Goal: Transaction & Acquisition: Purchase product/service

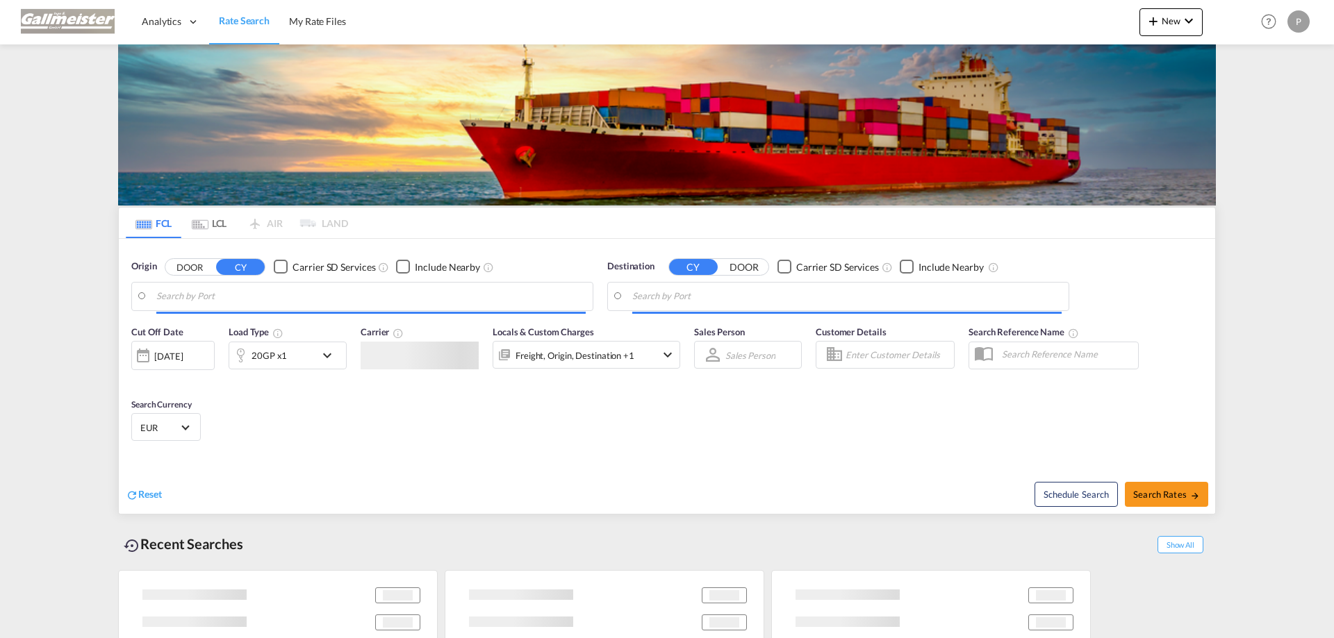
type input "[GEOGRAPHIC_DATA], [GEOGRAPHIC_DATA]"
type input "[GEOGRAPHIC_DATA], CIABJ"
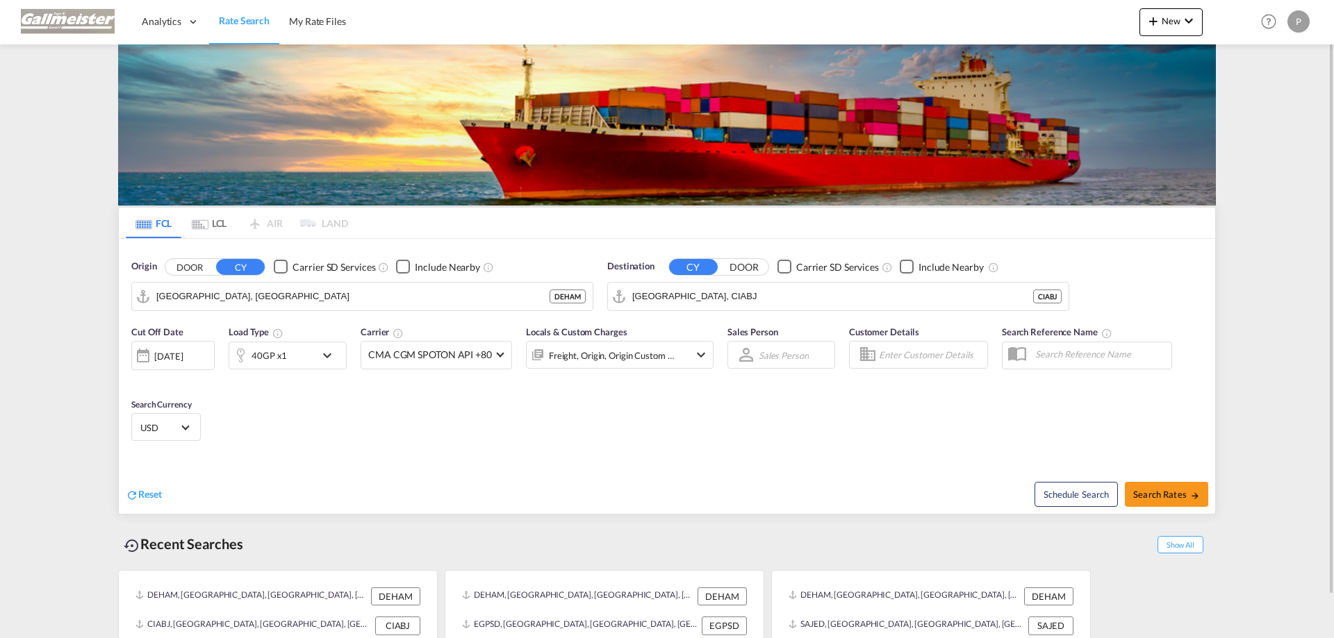
click at [1304, 22] on div "P" at bounding box center [1298, 21] width 22 height 22
click at [1274, 108] on button "Logout" at bounding box center [1282, 106] width 90 height 28
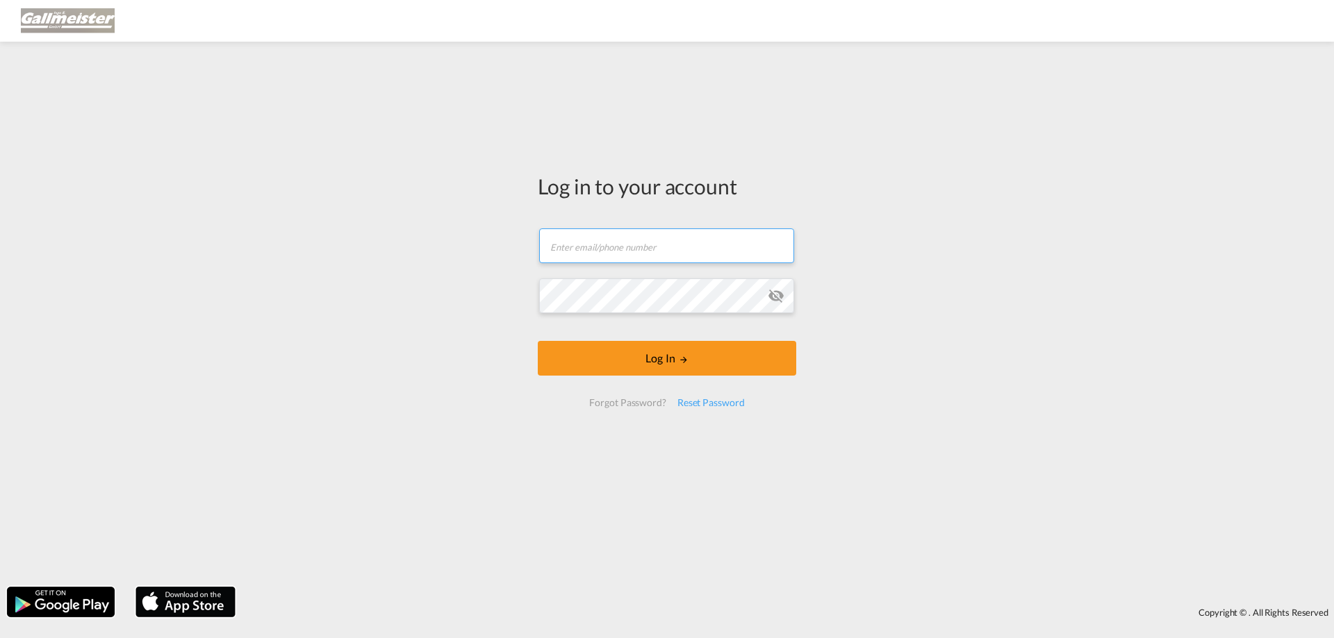
type input "[PERSON_NAME][EMAIL_ADDRESS][PERSON_NAME][PERSON_NAME][DOMAIN_NAME]"
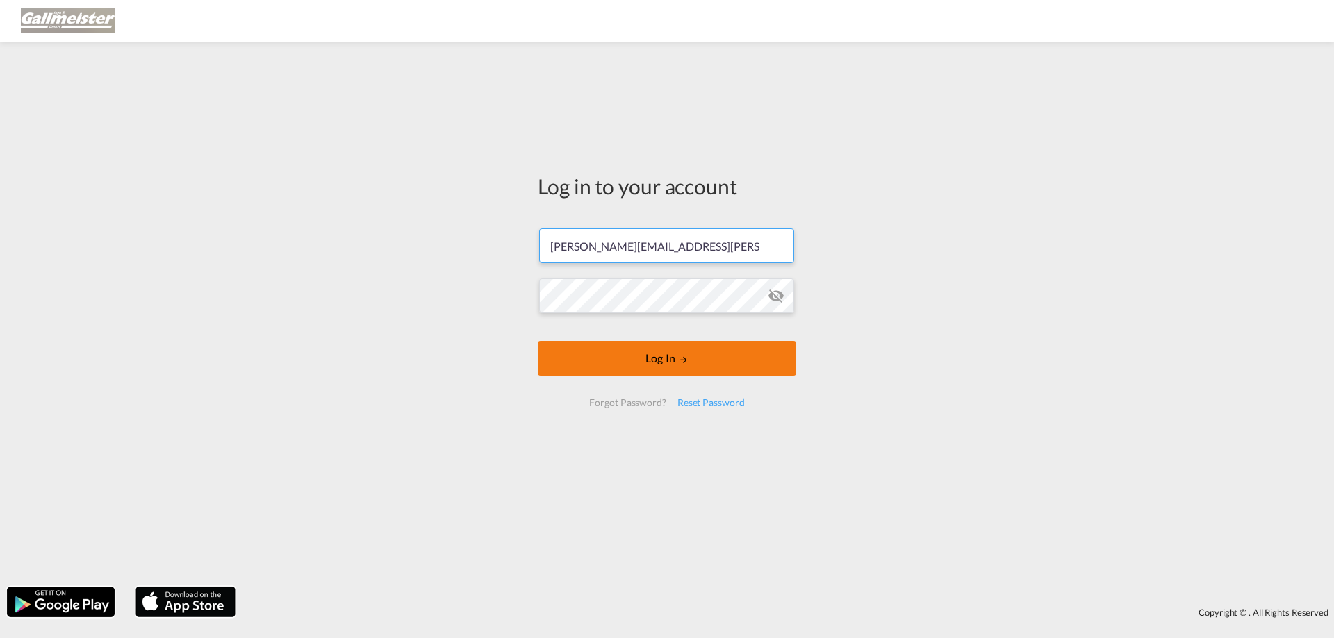
click at [672, 358] on button "Log In" at bounding box center [667, 358] width 258 height 35
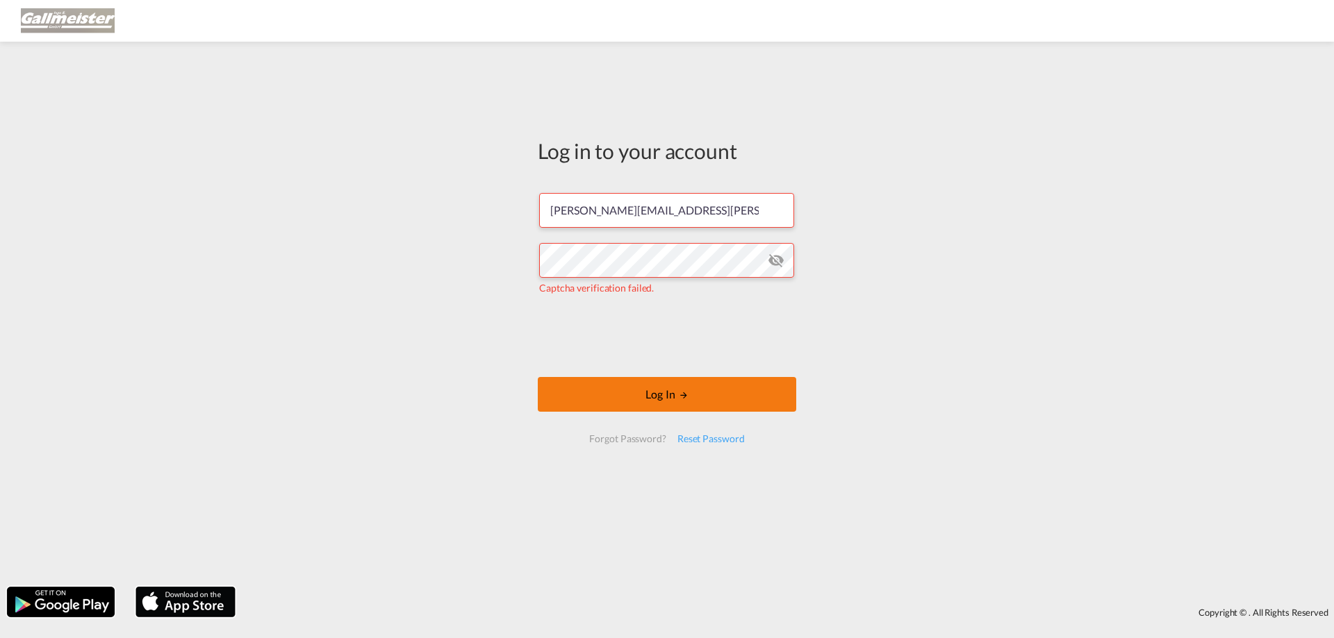
click at [654, 389] on button "Log In" at bounding box center [667, 394] width 258 height 35
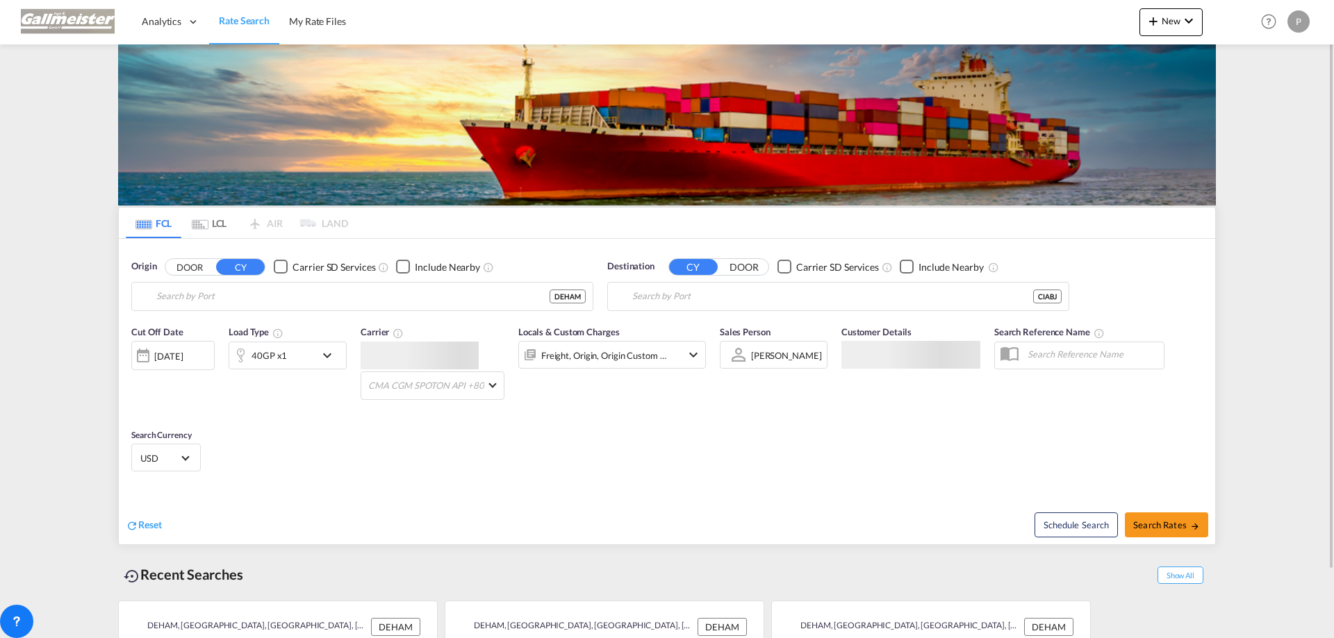
type input "[GEOGRAPHIC_DATA], [GEOGRAPHIC_DATA]"
type input "[GEOGRAPHIC_DATA], CIABJ"
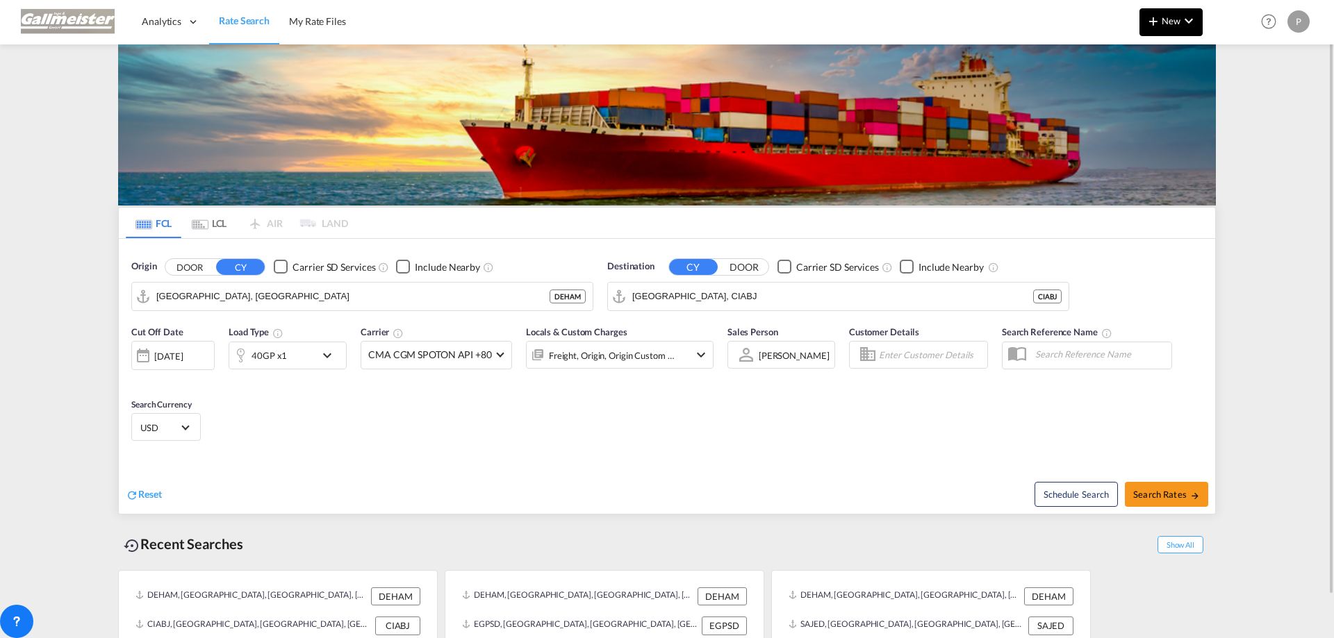
click at [1189, 22] on md-icon "icon-chevron-down" at bounding box center [1188, 21] width 17 height 17
click at [1188, 22] on md-backdrop at bounding box center [667, 319] width 1334 height 638
